Goal: Task Accomplishment & Management: Manage account settings

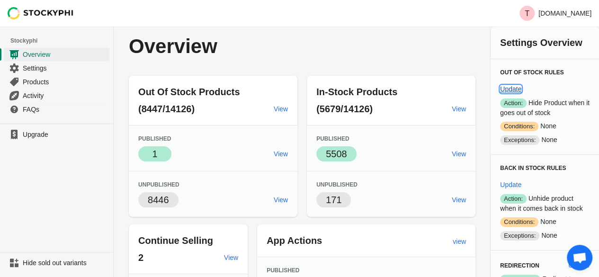
click at [525, 81] on button "Update" at bounding box center [510, 89] width 29 height 17
select select "hours"
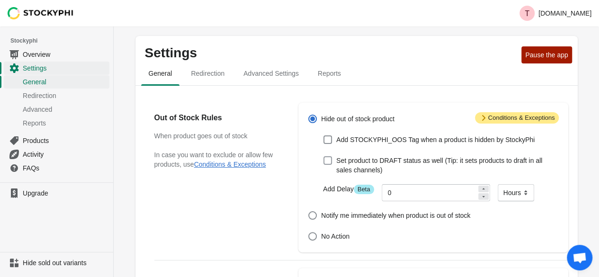
drag, startPoint x: 318, startPoint y: 165, endPoint x: 329, endPoint y: 156, distance: 13.8
click at [329, 156] on div "Set product to DRAFT status as well (Tip: it sets products to draft in all sale…" at bounding box center [433, 165] width 251 height 23
click at [329, 156] on span at bounding box center [327, 160] width 9 height 9
click at [324, 156] on input "Set product to DRAFT status as well (Tip: it sets products to draft in all sale…" at bounding box center [323, 156] width 0 height 0
checkbox input "true"
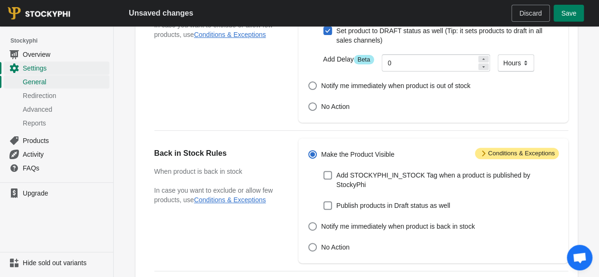
scroll to position [183, 0]
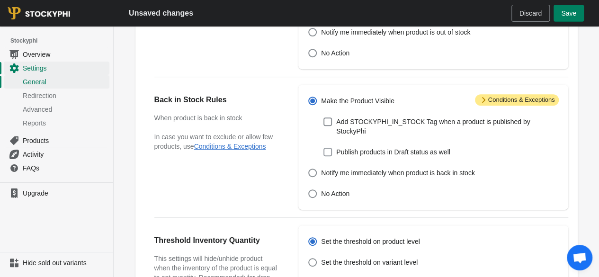
click at [331, 148] on span at bounding box center [327, 152] width 9 height 9
click at [324, 148] on input "Publish products in Draft status as well" at bounding box center [323, 148] width 0 height 0
checkbox input "true"
click at [565, 17] on span "Save" at bounding box center [568, 13] width 15 height 8
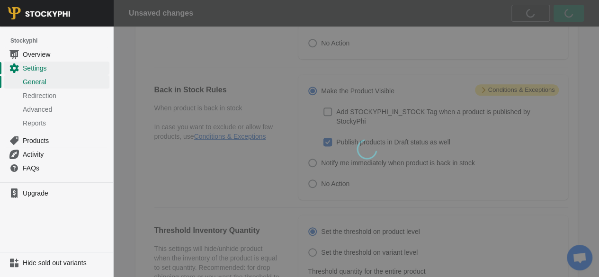
scroll to position [0, 0]
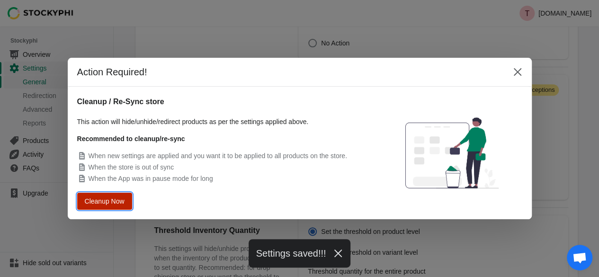
click at [98, 199] on span "Cleanup Now" at bounding box center [105, 201] width 40 height 8
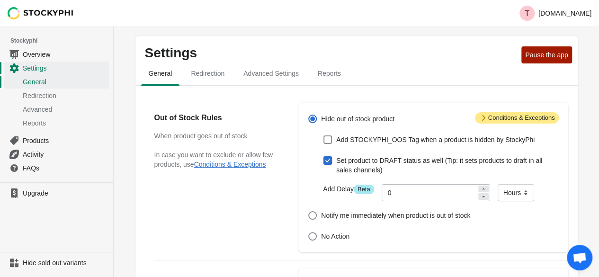
scroll to position [193, 0]
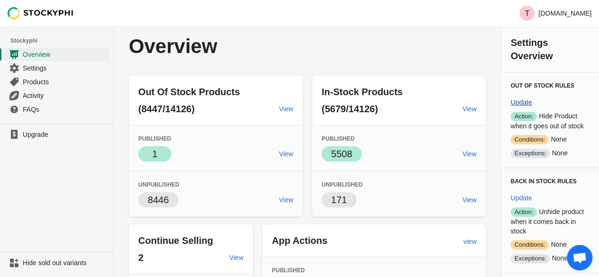
click at [524, 94] on button "Update" at bounding box center [521, 102] width 29 height 17
select select "hours"
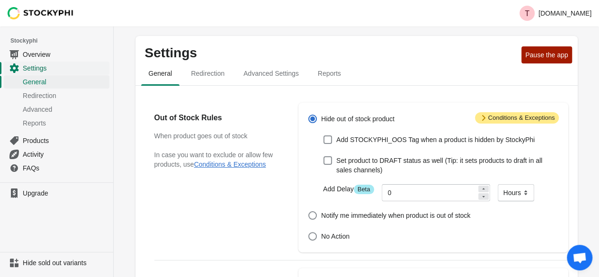
click at [39, 69] on span "Settings" at bounding box center [65, 67] width 85 height 9
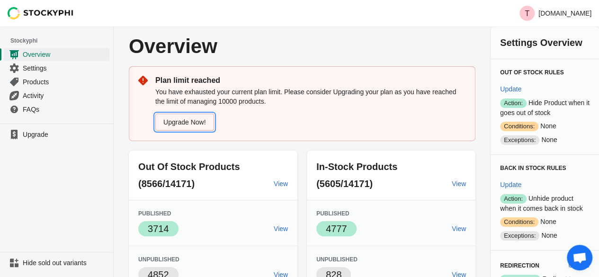
drag, startPoint x: 0, startPoint y: 0, endPoint x: 195, endPoint y: 126, distance: 231.6
click at [195, 126] on link "Upgrade Now!" at bounding box center [184, 122] width 59 height 17
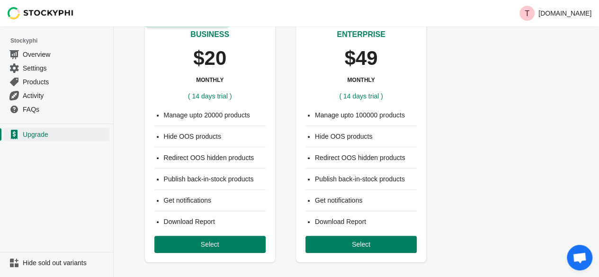
scroll to position [321, 0]
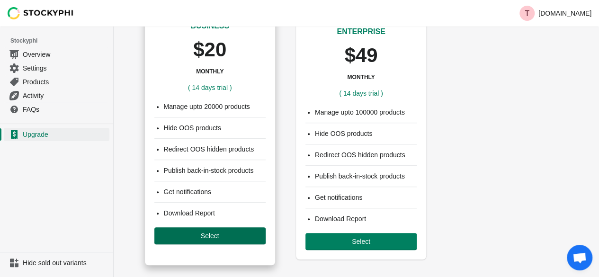
click at [197, 238] on button "Select" at bounding box center [209, 235] width 111 height 17
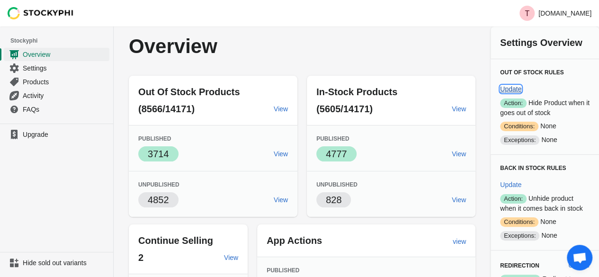
click at [525, 81] on button "Update" at bounding box center [510, 89] width 29 height 17
select select "hours"
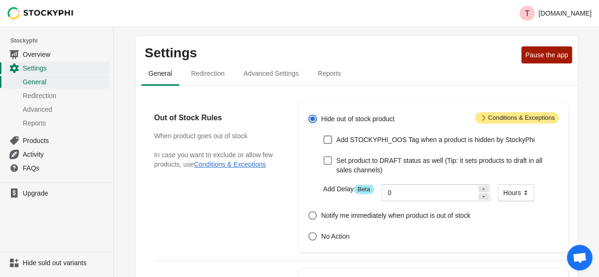
click at [331, 159] on span at bounding box center [327, 160] width 9 height 9
click at [324, 157] on input "Set product to DRAFT status as well (Tip: it sets products to draft in all sale…" at bounding box center [323, 156] width 0 height 0
checkbox input "true"
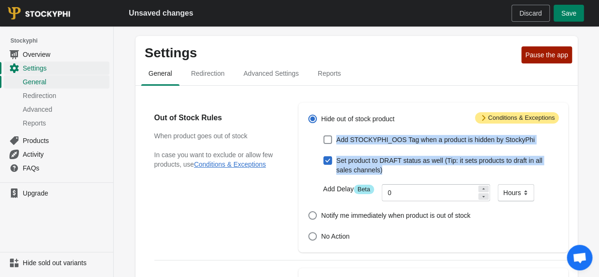
drag, startPoint x: 599, startPoint y: 100, endPoint x: 599, endPoint y: 148, distance: 48.3
click at [599, 148] on html "Skip to content T Tower-London.com Stockyphi Overview Settings General Redirect…" at bounding box center [299, 138] width 599 height 277
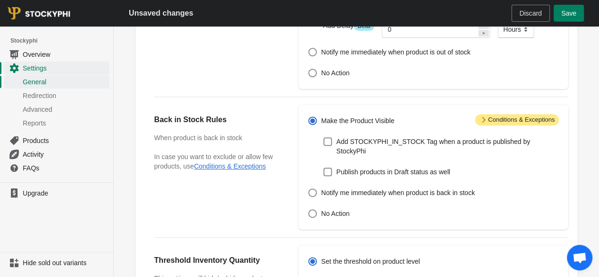
scroll to position [166, 0]
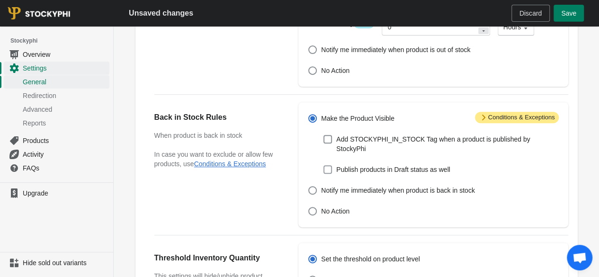
click at [332, 165] on span at bounding box center [327, 169] width 9 height 9
click at [324, 165] on input "Publish products in Draft status as well" at bounding box center [323, 165] width 0 height 0
checkbox input "true"
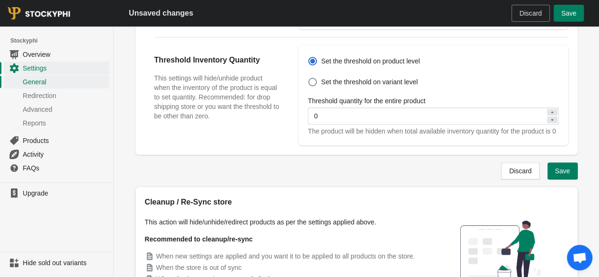
scroll to position [363, 0]
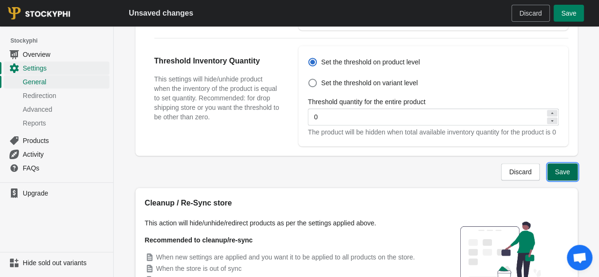
click at [560, 170] on span "Save" at bounding box center [562, 172] width 15 height 8
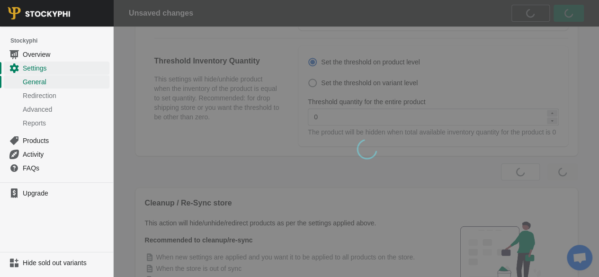
scroll to position [0, 0]
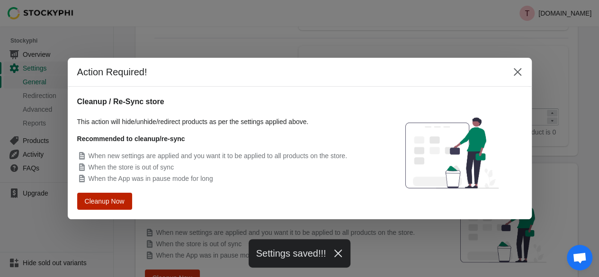
click at [126, 204] on button "Cleanup Now" at bounding box center [105, 201] width 50 height 15
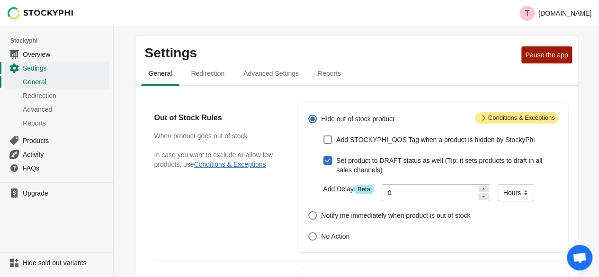
scroll to position [363, 0]
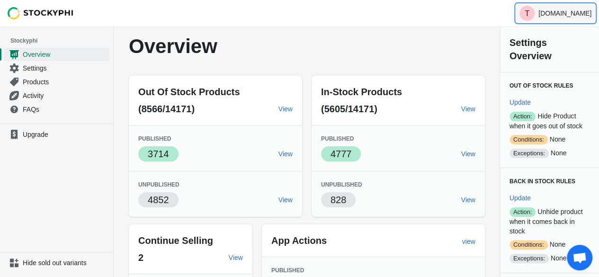
click at [566, 15] on p "Tower-London.com" at bounding box center [564, 13] width 53 height 8
click at [521, 99] on span "Update" at bounding box center [520, 103] width 21 height 8
select select "hours"
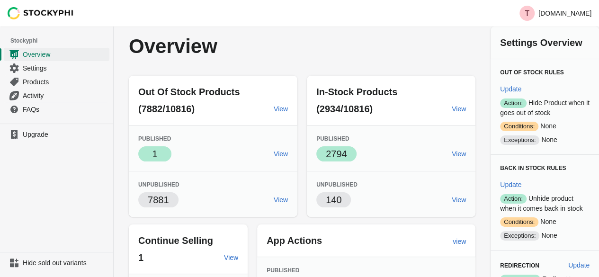
click at [599, 131] on html "Skip to content T Tower-London.De Stockyphi Overview Settings Products Activity…" at bounding box center [299, 138] width 599 height 277
click at [521, 85] on span "Update" at bounding box center [510, 89] width 21 height 8
select select "hours"
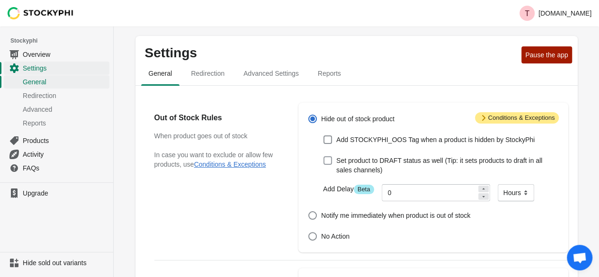
click at [340, 161] on span "Set product to DRAFT status as well (Tip: it sets products to draft in all sale…" at bounding box center [447, 165] width 222 height 19
click at [324, 157] on input "Set product to DRAFT status as well (Tip: it sets products to draft in all sale…" at bounding box center [323, 156] width 0 height 0
checkbox input "true"
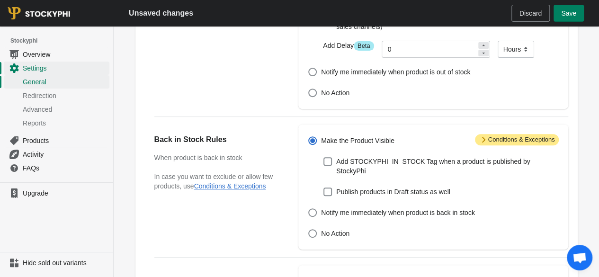
scroll to position [144, 0]
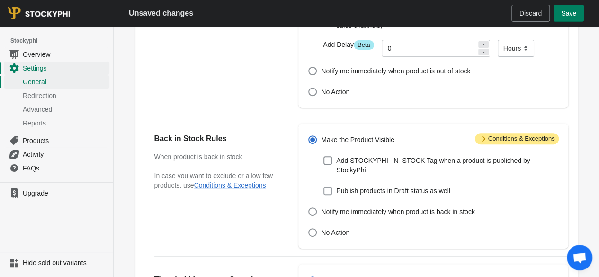
click at [328, 187] on span at bounding box center [327, 191] width 9 height 9
click at [324, 187] on input "Publish products in Draft status as well" at bounding box center [323, 187] width 0 height 0
checkbox input "true"
click at [566, 12] on span "Save" at bounding box center [568, 13] width 15 height 8
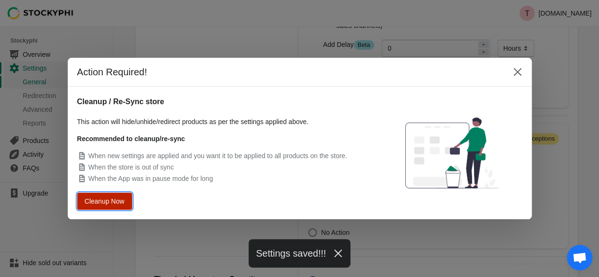
click at [102, 195] on button "Cleanup Now" at bounding box center [104, 201] width 51 height 16
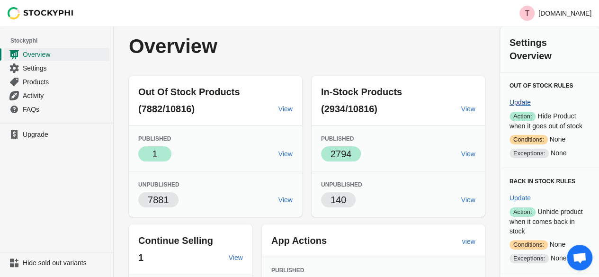
click at [520, 99] on span "Update" at bounding box center [520, 103] width 21 height 8
select select "hours"
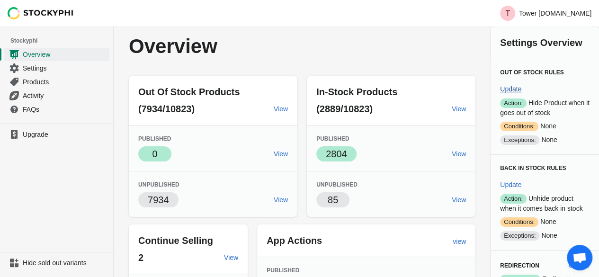
click at [521, 85] on span "Update" at bounding box center [510, 89] width 21 height 8
select select "hours"
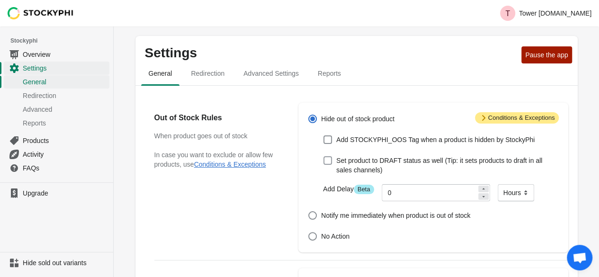
click at [358, 161] on span "Set product to DRAFT status as well (Tip: it sets products to draft in all sale…" at bounding box center [447, 165] width 222 height 19
click at [324, 157] on input "Set product to DRAFT status as well (Tip: it sets products to draft in all sale…" at bounding box center [323, 156] width 0 height 0
checkbox input "true"
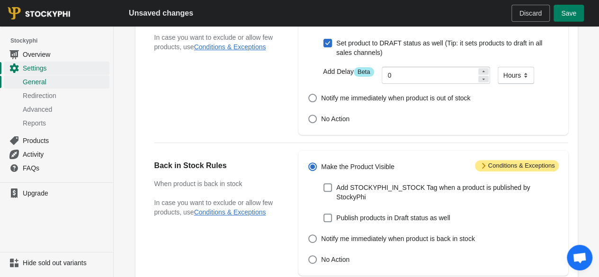
scroll to position [118, 0]
click at [327, 213] on span at bounding box center [327, 217] width 9 height 9
click at [324, 213] on input "Publish products in Draft status as well" at bounding box center [323, 213] width 0 height 0
checkbox input "true"
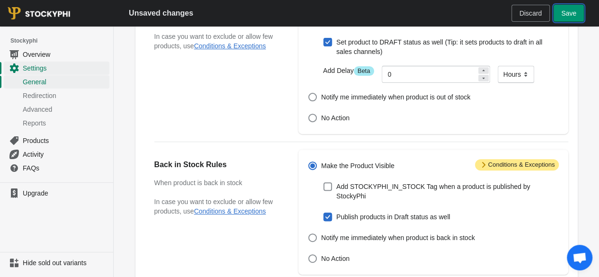
click at [564, 17] on span "Save" at bounding box center [568, 13] width 15 height 8
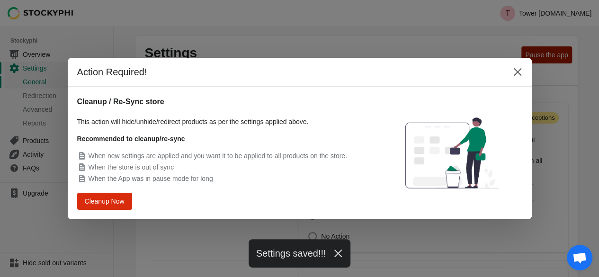
scroll to position [0, 0]
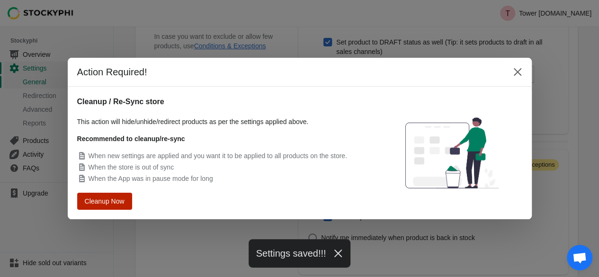
click at [105, 200] on span "Cleanup Now" at bounding box center [104, 201] width 36 height 7
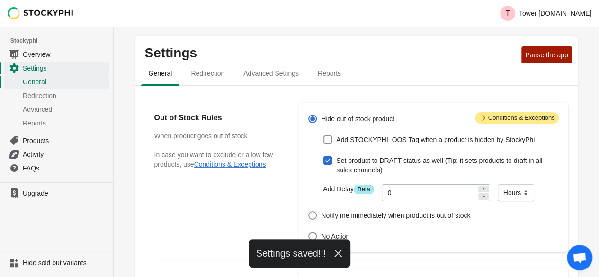
scroll to position [118, 0]
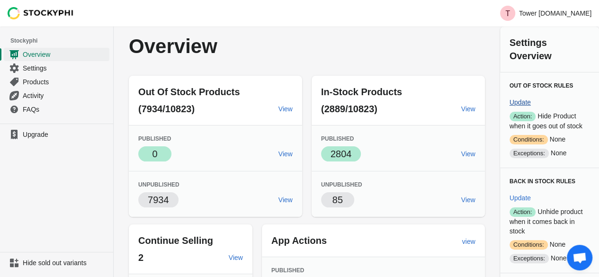
click at [526, 99] on span "Update" at bounding box center [520, 103] width 21 height 8
select select "hours"
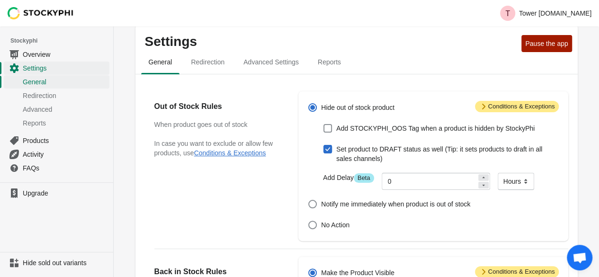
scroll to position [2, 0]
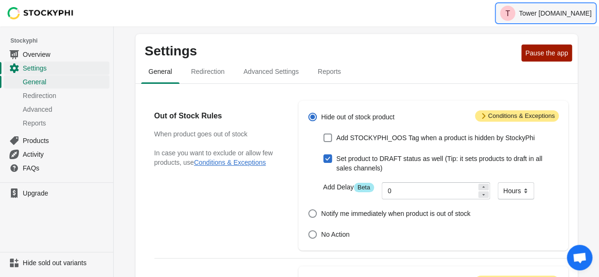
click at [553, 13] on p "Tower London.FR" at bounding box center [555, 13] width 72 height 8
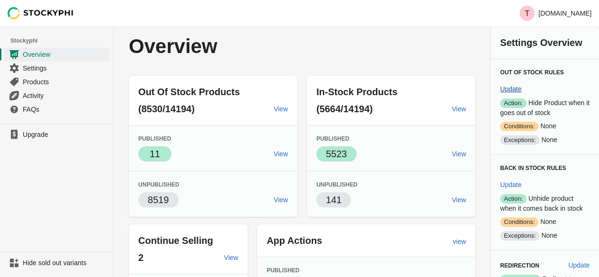
click at [521, 85] on span "Update" at bounding box center [510, 89] width 21 height 8
select select "hours"
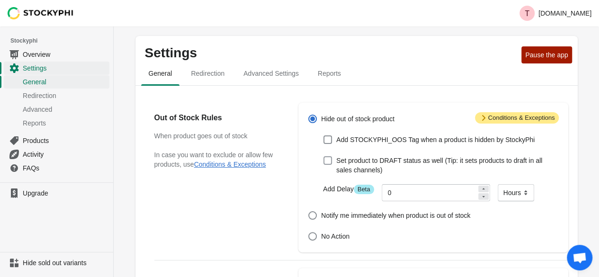
click at [330, 163] on span at bounding box center [327, 160] width 9 height 9
click at [324, 157] on input "Set product to DRAFT status as well (Tip: it sets products to draft in all sale…" at bounding box center [323, 156] width 0 height 0
checkbox input "true"
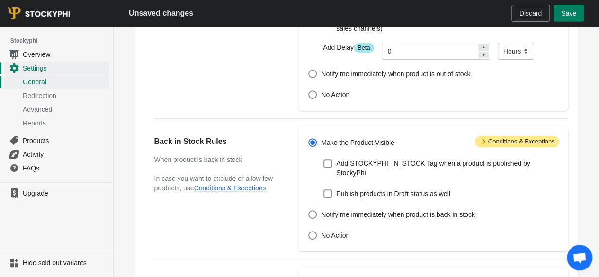
scroll to position [143, 0]
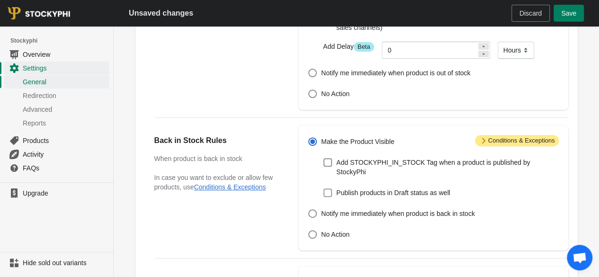
click at [344, 188] on span "Publish products in Draft status as well" at bounding box center [393, 192] width 114 height 9
click at [324, 188] on input "Publish products in Draft status as well" at bounding box center [323, 188] width 0 height 0
checkbox input "true"
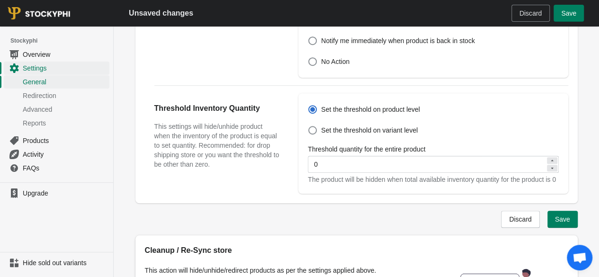
scroll to position [336, 0]
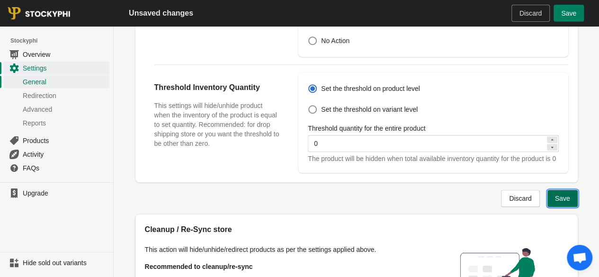
click at [565, 205] on button "Save" at bounding box center [562, 198] width 30 height 17
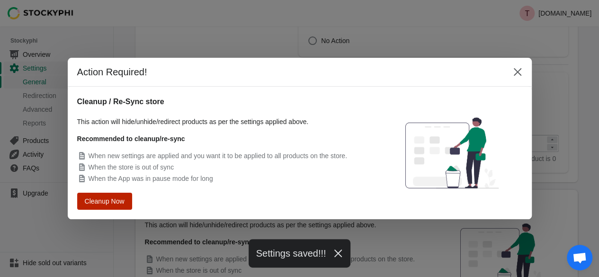
click at [106, 203] on span "Cleanup Now" at bounding box center [104, 201] width 36 height 7
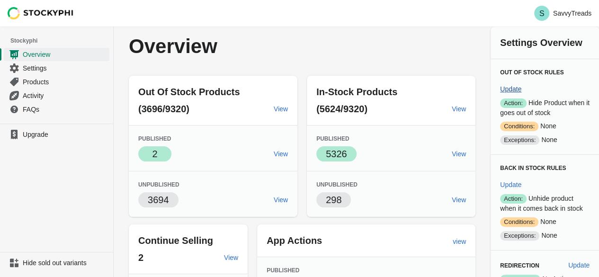
click at [525, 81] on button "Update" at bounding box center [510, 89] width 29 height 17
select select "hours"
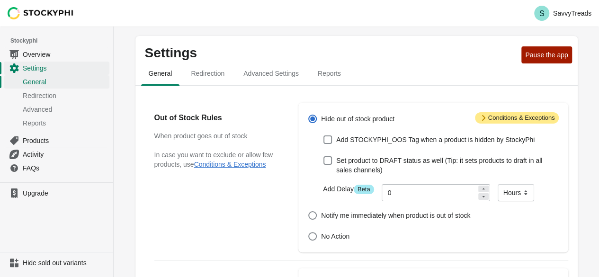
click at [48, 56] on span "Overview" at bounding box center [65, 54] width 85 height 9
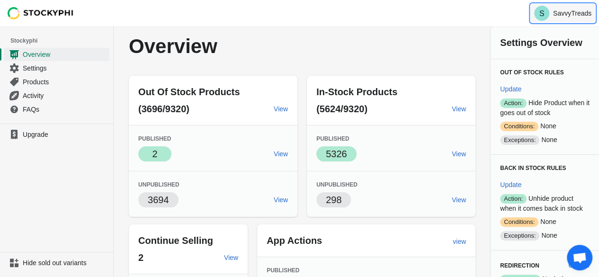
click at [575, 13] on p "SavvyTreads" at bounding box center [572, 13] width 38 height 8
click at [22, 52] on link "Overview" at bounding box center [57, 54] width 106 height 14
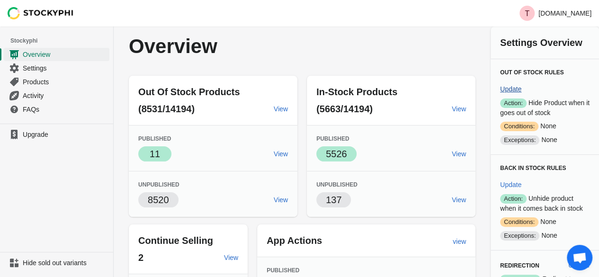
click at [521, 85] on span "Update" at bounding box center [510, 89] width 21 height 8
select select "hours"
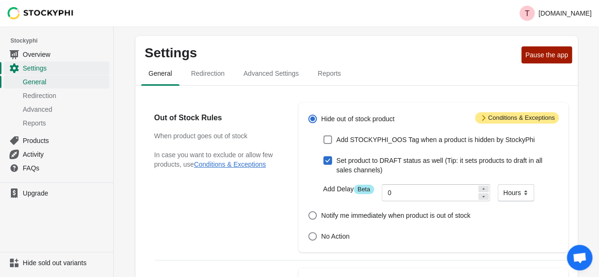
click at [324, 161] on span at bounding box center [327, 160] width 9 height 9
click at [324, 157] on input "Set product to DRAFT status as well (Tip: it sets products to draft in all sale…" at bounding box center [323, 156] width 0 height 0
checkbox input "false"
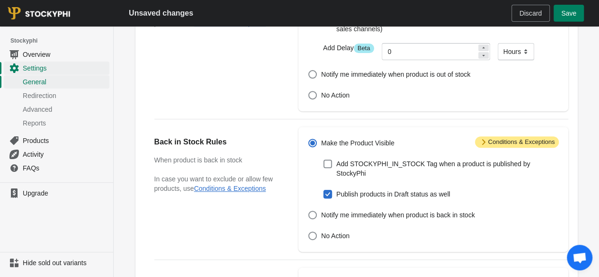
scroll to position [177, 0]
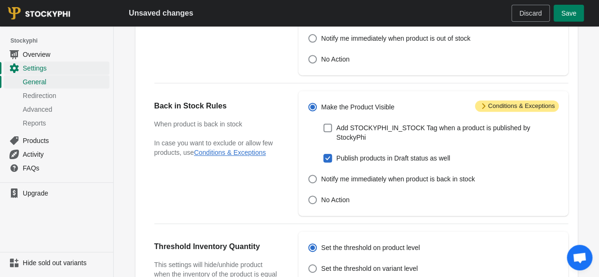
click at [333, 152] on label "Publish products in Draft status as well" at bounding box center [386, 158] width 127 height 13
click at [324, 154] on input "Publish products in Draft status as well" at bounding box center [323, 154] width 0 height 0
checkbox input "false"
click at [576, 11] on button "Save" at bounding box center [569, 13] width 30 height 17
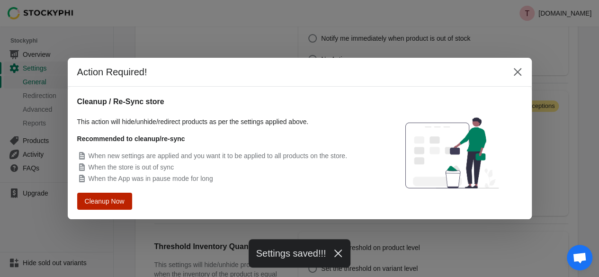
click at [107, 199] on span "Cleanup Now" at bounding box center [105, 201] width 40 height 8
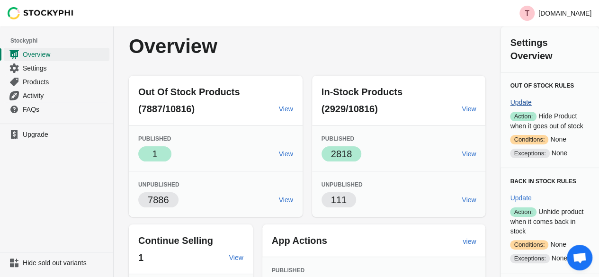
click at [520, 99] on span "Update" at bounding box center [520, 103] width 21 height 8
select select "hours"
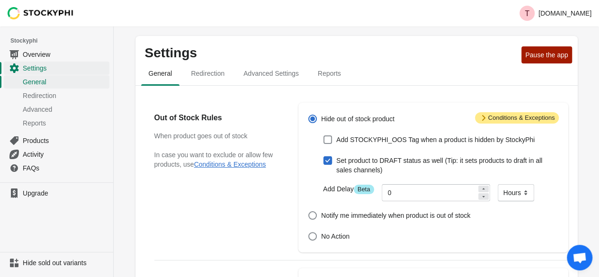
click at [345, 159] on span "Set product to DRAFT status as well (Tip: it sets products to draft in all sale…" at bounding box center [447, 165] width 222 height 19
click at [324, 157] on input "Set product to DRAFT status as well (Tip: it sets products to draft in all sale…" at bounding box center [323, 156] width 0 height 0
checkbox input "false"
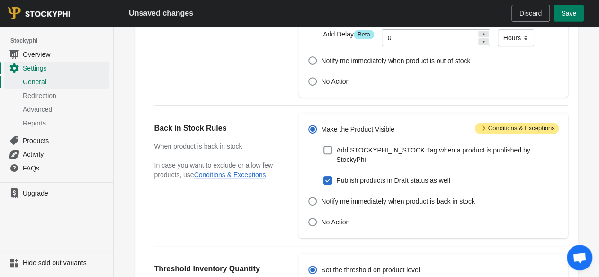
scroll to position [163, 0]
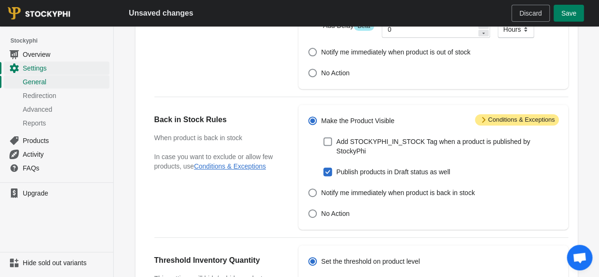
click at [337, 167] on span "Publish products in Draft status as well" at bounding box center [393, 171] width 114 height 9
click at [324, 168] on input "Publish products in Draft status as well" at bounding box center [323, 168] width 0 height 0
checkbox input "false"
click at [565, 15] on span "Save" at bounding box center [568, 13] width 15 height 8
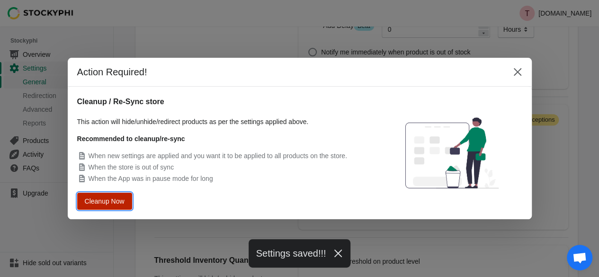
click at [104, 202] on span "Cleanup Now" at bounding box center [105, 201] width 36 height 7
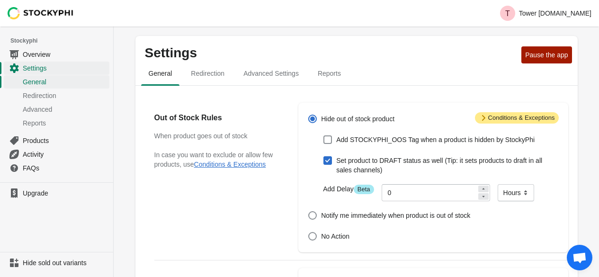
select select "hours"
click at [357, 160] on span "Set product to DRAFT status as well (Tip: it sets products to draft in all sale…" at bounding box center [447, 165] width 222 height 19
click at [324, 157] on input "Set product to DRAFT status as well (Tip: it sets products to draft in all sale…" at bounding box center [323, 156] width 0 height 0
checkbox input "false"
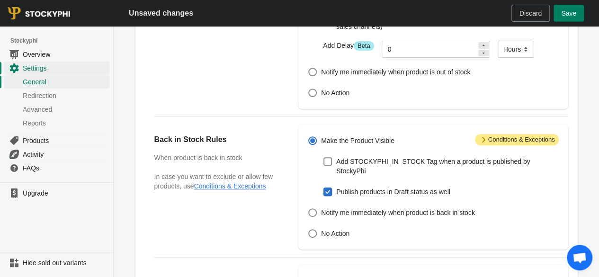
scroll to position [152, 0]
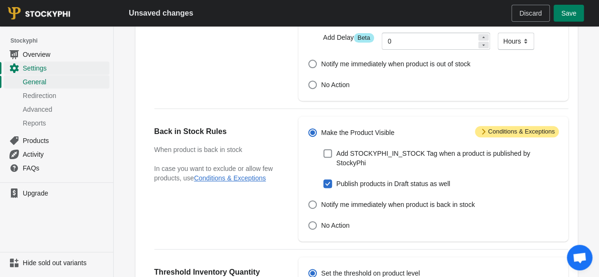
click at [346, 179] on span "Publish products in Draft status as well" at bounding box center [393, 183] width 114 height 9
click at [324, 179] on input "Publish products in Draft status as well" at bounding box center [323, 179] width 0 height 0
checkbox input "false"
click at [575, 12] on span "Save" at bounding box center [568, 13] width 15 height 8
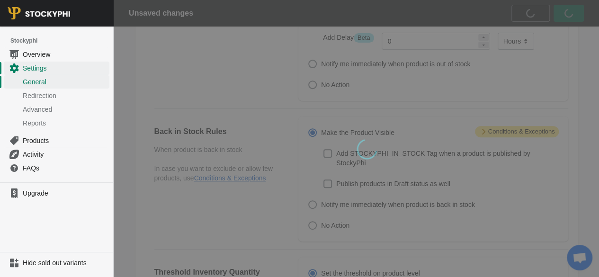
scroll to position [0, 0]
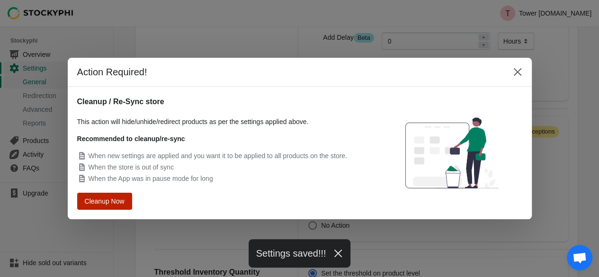
click at [122, 205] on span "Cleanup Now" at bounding box center [105, 201] width 36 height 7
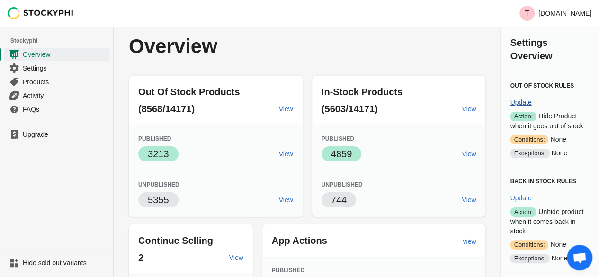
click at [528, 99] on span "Update" at bounding box center [520, 103] width 21 height 8
select select "hours"
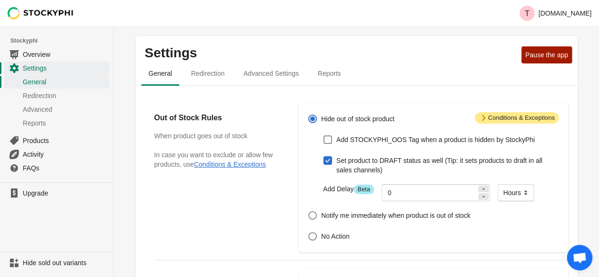
click at [367, 159] on span "Set product to DRAFT status as well (Tip: it sets products to draft in all sale…" at bounding box center [447, 165] width 222 height 19
click at [324, 157] on input "Set product to DRAFT status as well (Tip: it sets products to draft in all sale…" at bounding box center [323, 156] width 0 height 0
checkbox input "false"
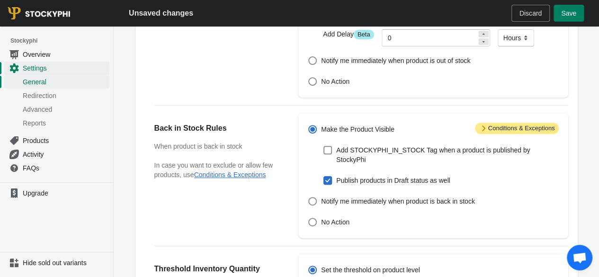
scroll to position [172, 0]
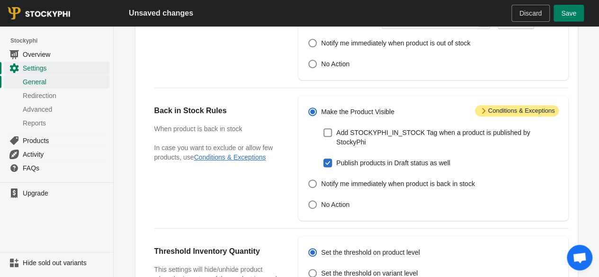
click at [365, 158] on span "Publish products in Draft status as well" at bounding box center [393, 162] width 114 height 9
click at [324, 159] on input "Publish products in Draft status as well" at bounding box center [323, 159] width 0 height 0
checkbox input "false"
click at [568, 17] on span "Save" at bounding box center [568, 13] width 15 height 8
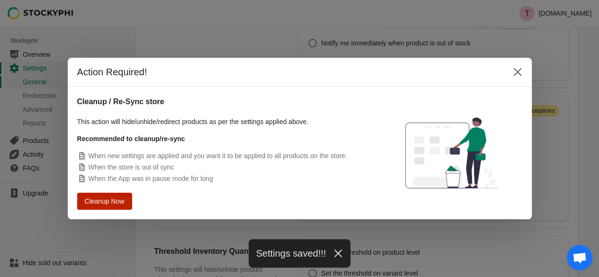
click at [107, 208] on button "Cleanup Now" at bounding box center [105, 201] width 50 height 15
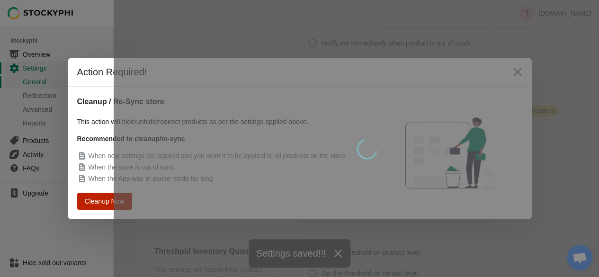
click at [105, 204] on span "Cleanup Now" at bounding box center [105, 201] width 36 height 7
click at [98, 199] on span "Cleanup Now" at bounding box center [104, 201] width 37 height 7
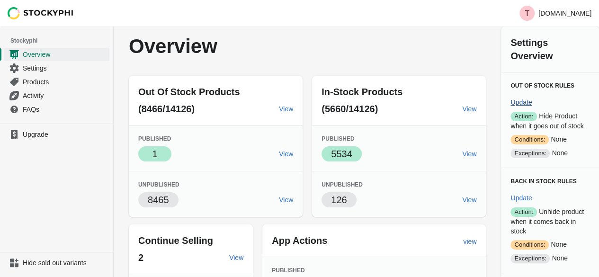
click at [528, 99] on span "Update" at bounding box center [521, 103] width 21 height 8
select select "hours"
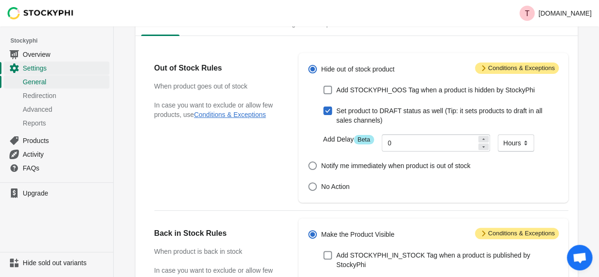
scroll to position [51, 0]
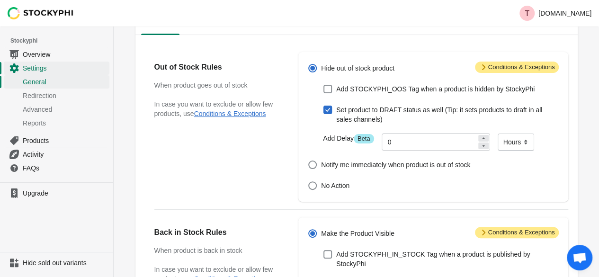
click at [379, 108] on span "Set product to DRAFT status as well (Tip: it sets products to draft in all sale…" at bounding box center [447, 114] width 222 height 19
click at [324, 106] on input "Set product to DRAFT status as well (Tip: it sets products to draft in all sale…" at bounding box center [323, 106] width 0 height 0
checkbox input "false"
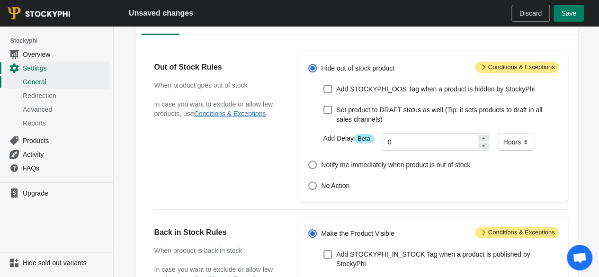
click at [324, 277] on input "Publish products in Draft status as well" at bounding box center [323, 280] width 0 height 0
checkbox input "false"
click at [573, 5] on button "Save" at bounding box center [569, 13] width 30 height 17
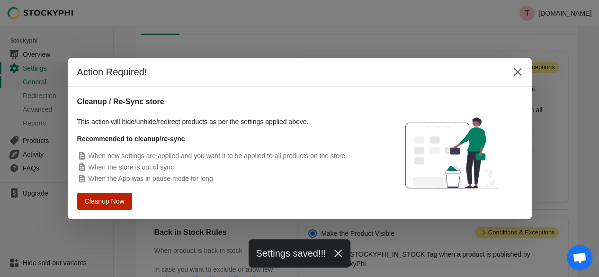
click at [89, 203] on span "Cleanup Now" at bounding box center [104, 201] width 36 height 7
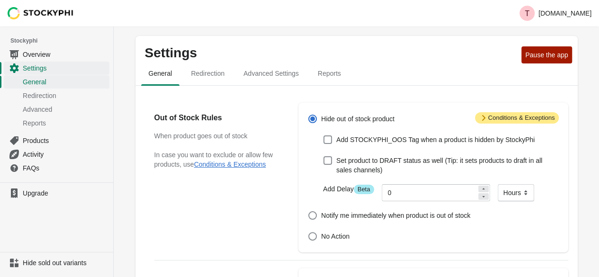
click at [41, 54] on span "Overview" at bounding box center [65, 54] width 85 height 9
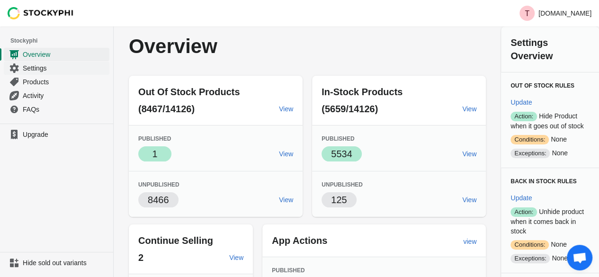
click at [32, 68] on span "Settings" at bounding box center [65, 67] width 85 height 9
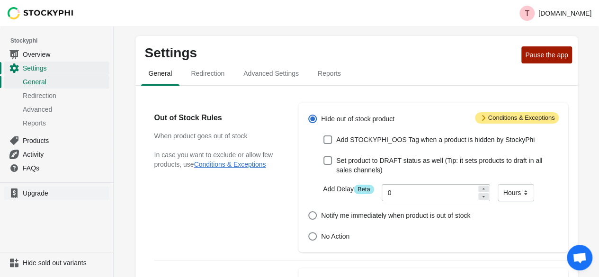
click at [33, 190] on span "Upgrade" at bounding box center [65, 192] width 85 height 9
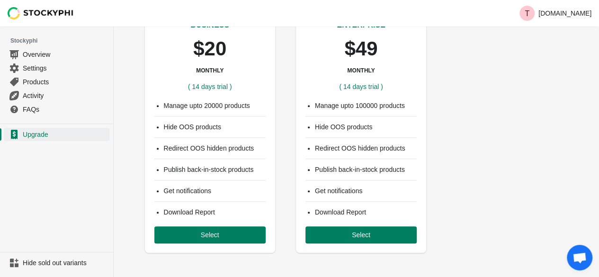
scroll to position [328, 0]
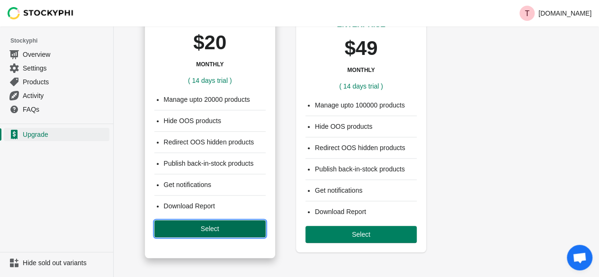
click at [201, 232] on button "Select" at bounding box center [209, 228] width 111 height 17
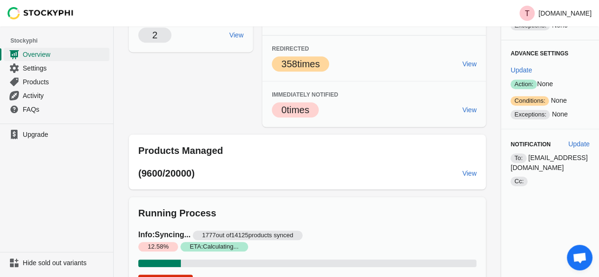
scroll to position [336, 0]
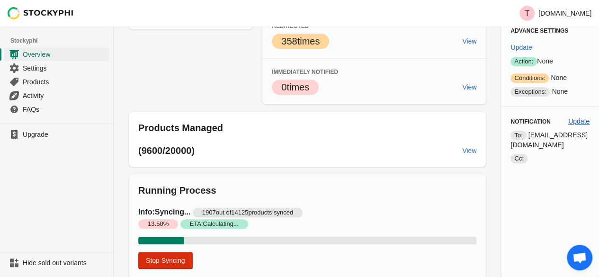
click at [577, 117] on span "Update" at bounding box center [578, 121] width 21 height 8
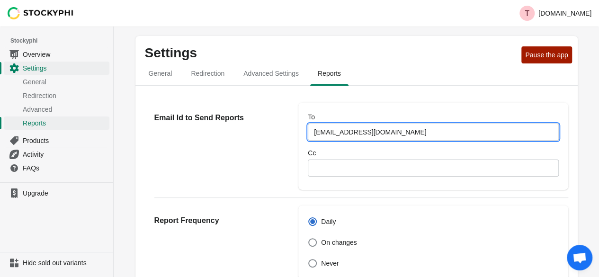
drag, startPoint x: 364, startPoint y: 131, endPoint x: 294, endPoint y: 124, distance: 70.0
click at [294, 124] on div "Email Id to Send Reports To [EMAIL_ADDRESS][DOMAIN_NAME] Cc" at bounding box center [356, 142] width 423 height 95
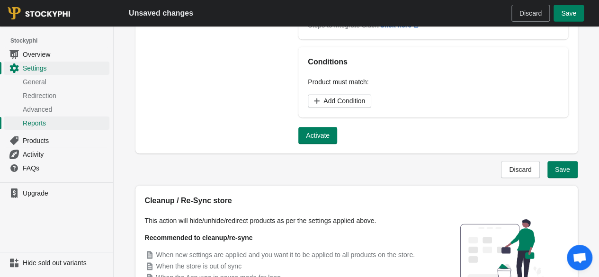
scroll to position [422, 0]
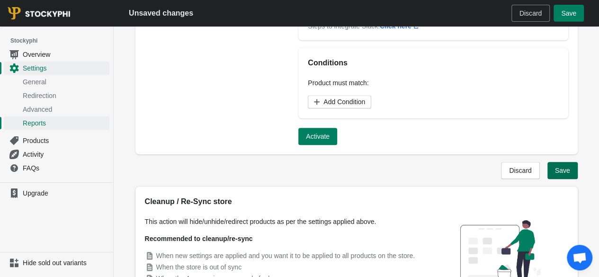
type input "[EMAIL_ADDRESS][DOMAIN_NAME]"
click at [568, 175] on button "Save" at bounding box center [562, 170] width 30 height 17
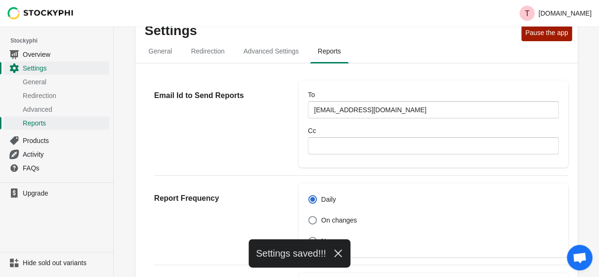
scroll to position [0, 0]
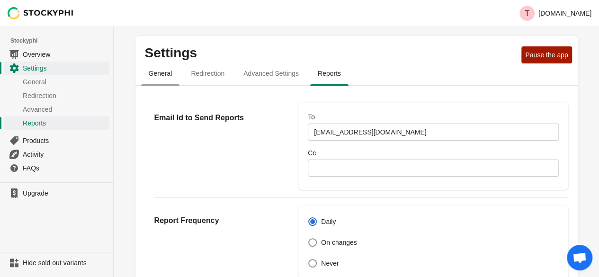
click at [168, 72] on span "General" at bounding box center [160, 73] width 39 height 17
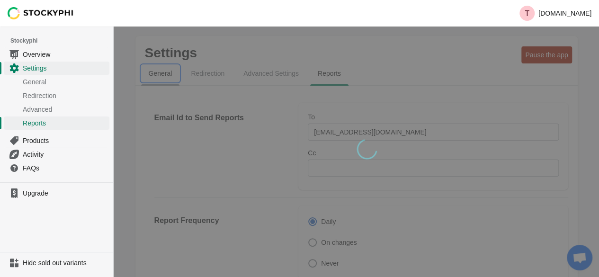
select select "hours"
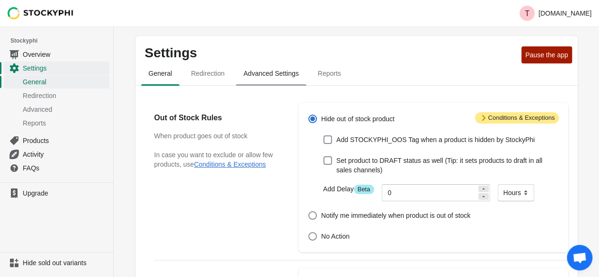
click at [262, 79] on span "Advanced Settings" at bounding box center [271, 73] width 71 height 17
